Goal: Task Accomplishment & Management: Manage account settings

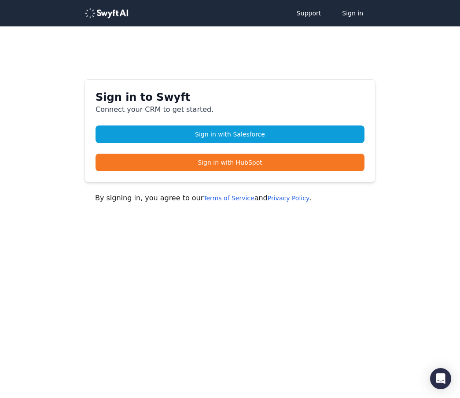
click at [221, 136] on link "Sign in with Salesforce" at bounding box center [230, 134] width 269 height 18
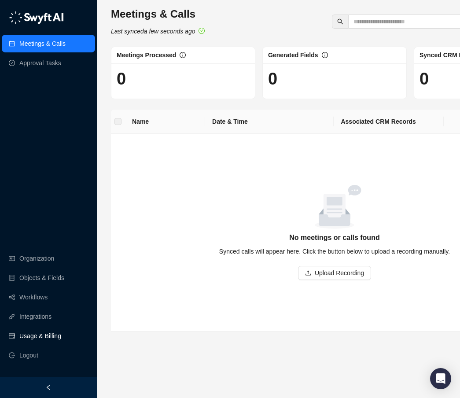
click at [31, 338] on link "Usage & Billing" at bounding box center [40, 336] width 42 height 18
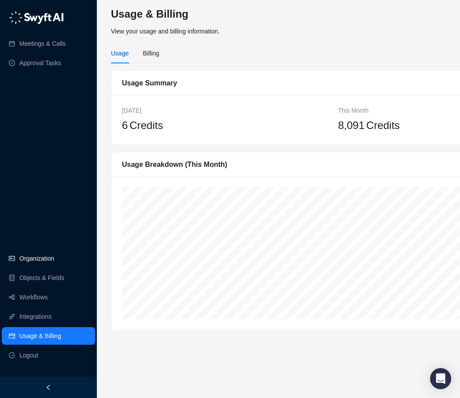
click at [26, 259] on link "Organization" at bounding box center [36, 259] width 35 height 18
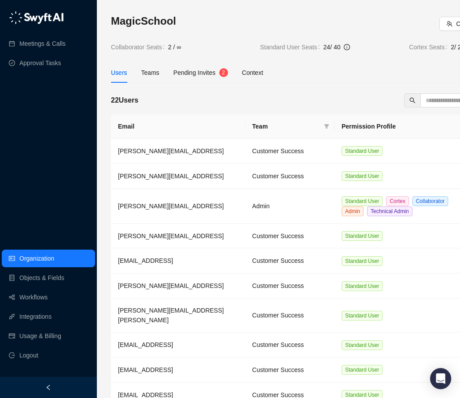
click at [203, 71] on span "Pending Invites" at bounding box center [194, 72] width 42 height 7
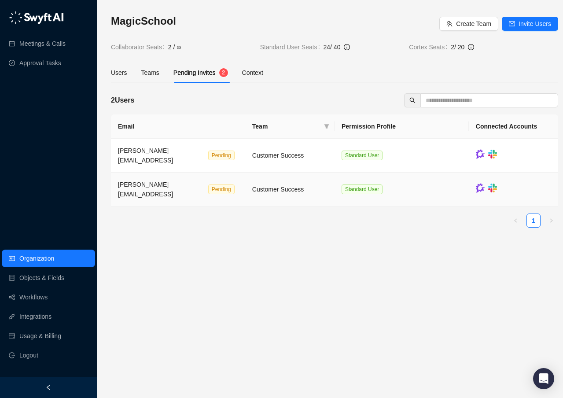
click at [447, 175] on td "Standard User" at bounding box center [402, 190] width 134 height 34
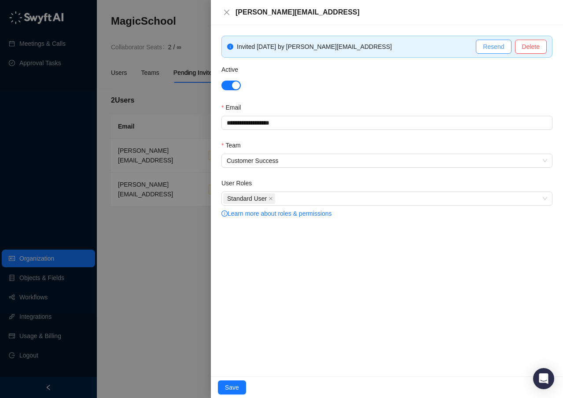
click at [460, 47] on span "Resend" at bounding box center [493, 47] width 21 height 10
click at [160, 265] on div at bounding box center [281, 199] width 563 height 398
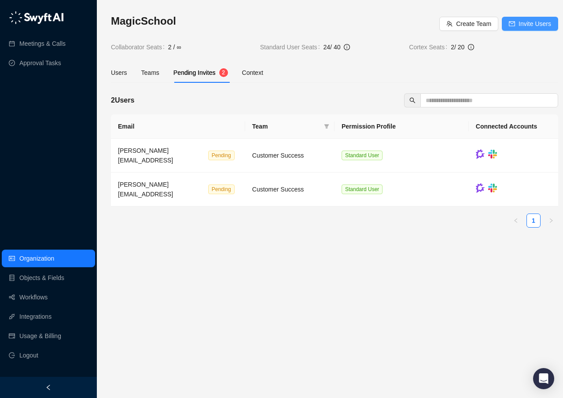
click at [460, 26] on span "Invite Users" at bounding box center [534, 24] width 33 height 10
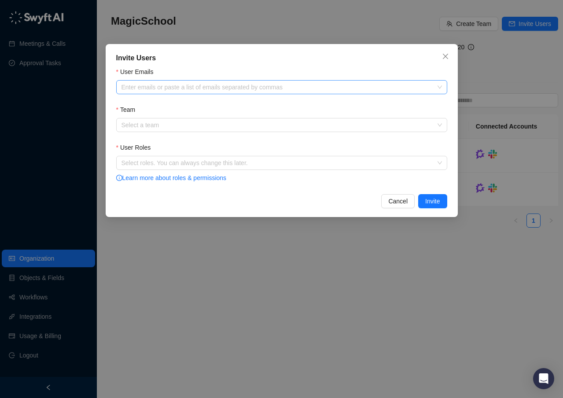
click at [290, 89] on div at bounding box center [277, 87] width 318 height 7
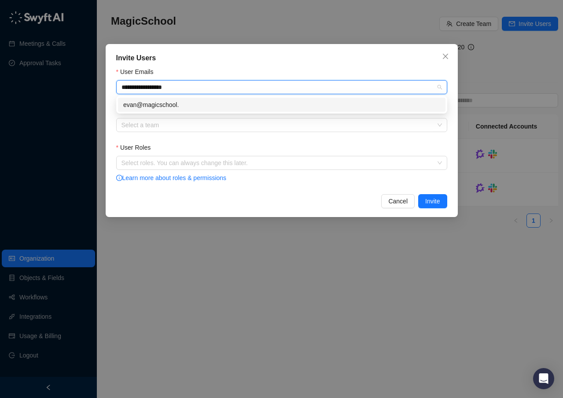
type input "**********"
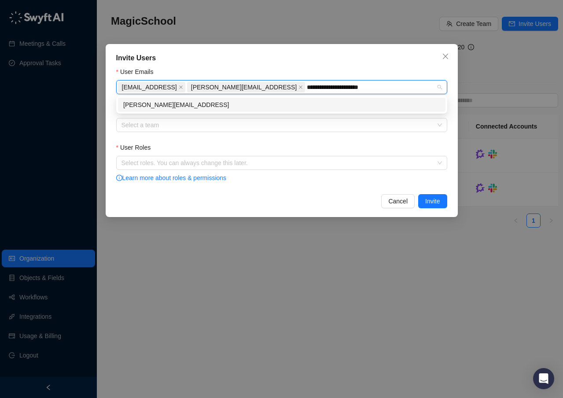
type input "**********"
click at [232, 98] on div "[PERSON_NAME][EMAIL_ADDRESS]" at bounding box center [281, 105] width 327 height 14
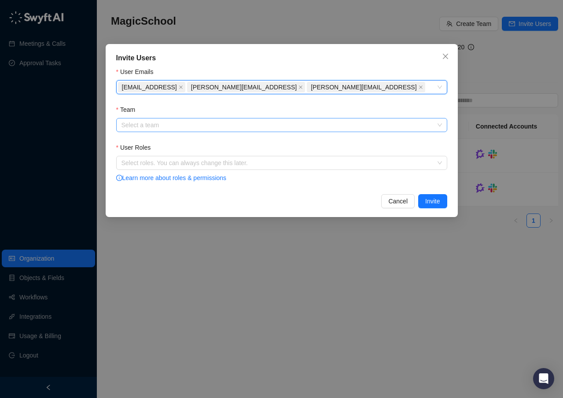
click at [207, 122] on input "Team" at bounding box center [278, 124] width 315 height 13
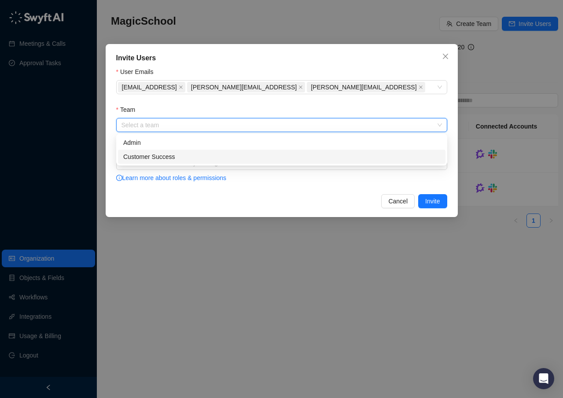
click at [187, 155] on div "Customer Success" at bounding box center [281, 157] width 317 height 10
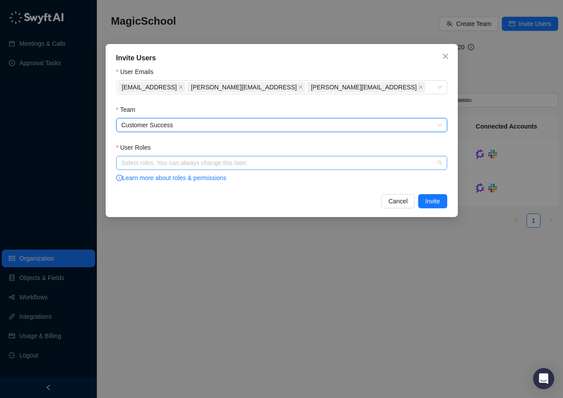
click at [169, 162] on div at bounding box center [277, 163] width 318 height 7
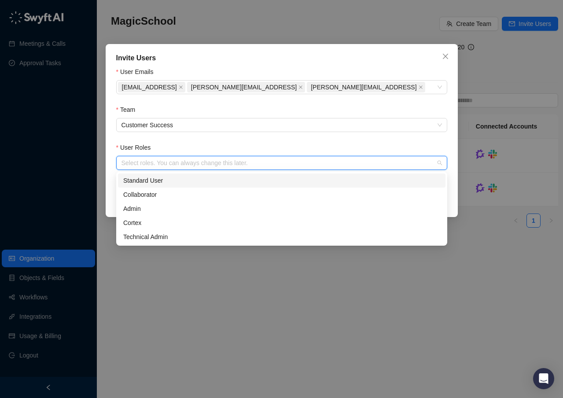
click at [165, 177] on div "Standard User" at bounding box center [281, 181] width 317 height 10
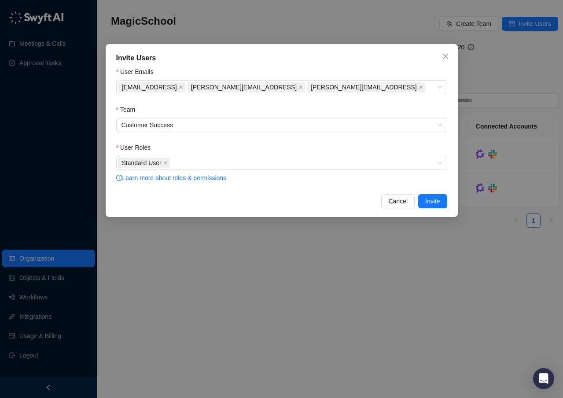
click at [212, 143] on div "User Roles" at bounding box center [281, 149] width 331 height 13
click at [431, 200] on span "Invite" at bounding box center [432, 201] width 15 height 10
